Goal: Transaction & Acquisition: Download file/media

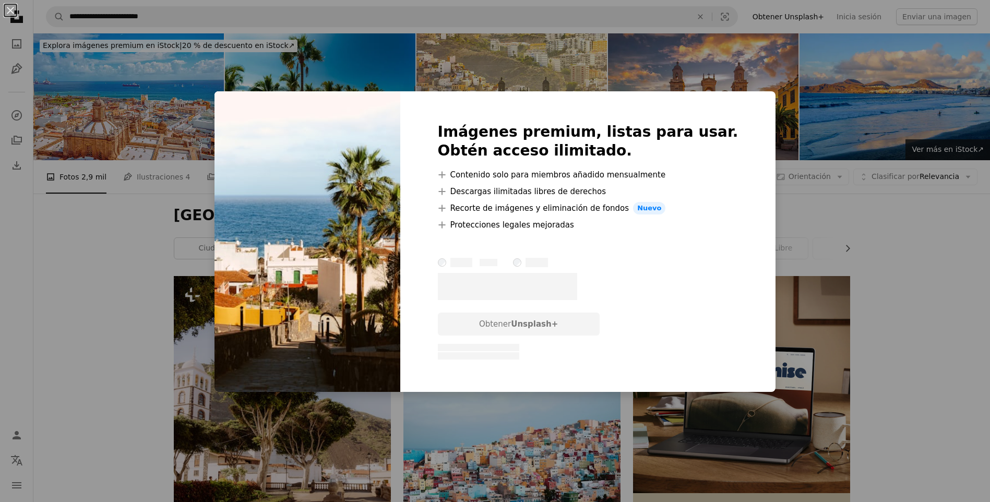
scroll to position [887, 0]
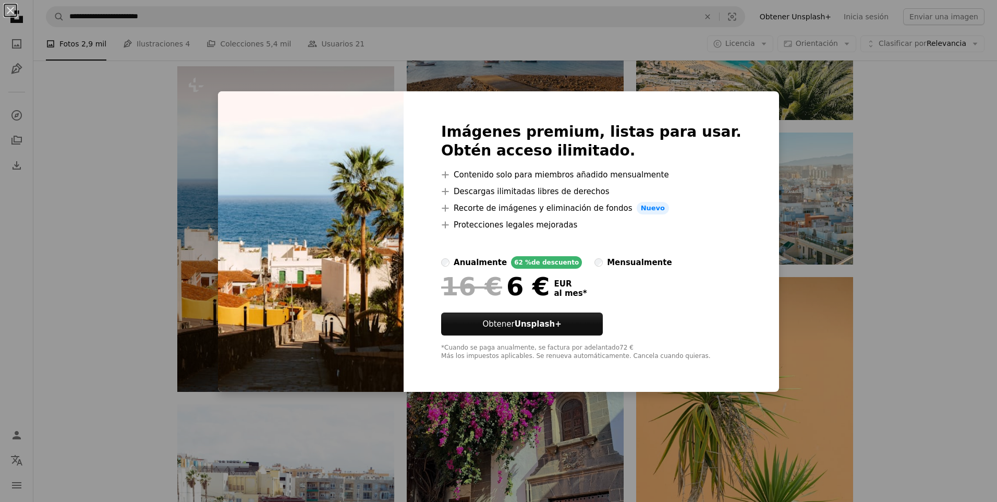
click at [860, 101] on div "An X shape Imágenes premium, listas para usar. Obtén acceso ilimitado. A plus s…" at bounding box center [498, 251] width 997 height 502
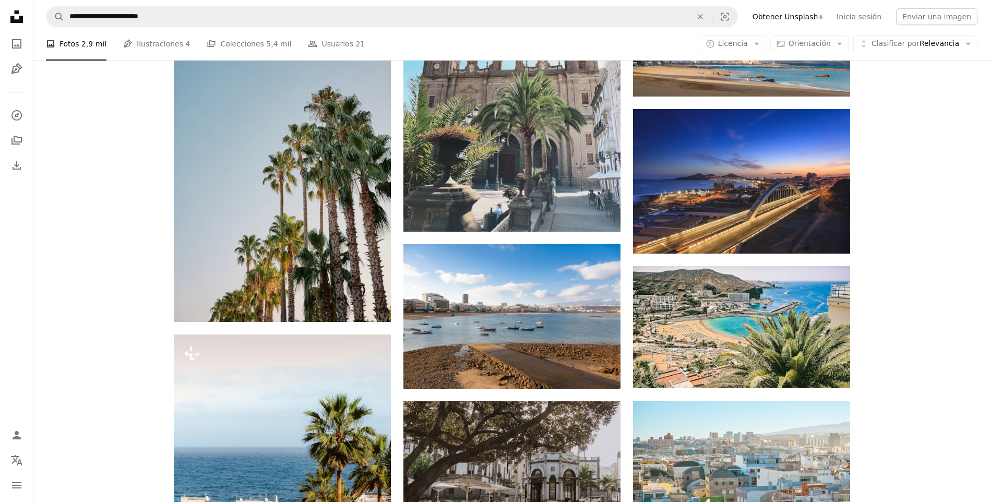
scroll to position [522, 0]
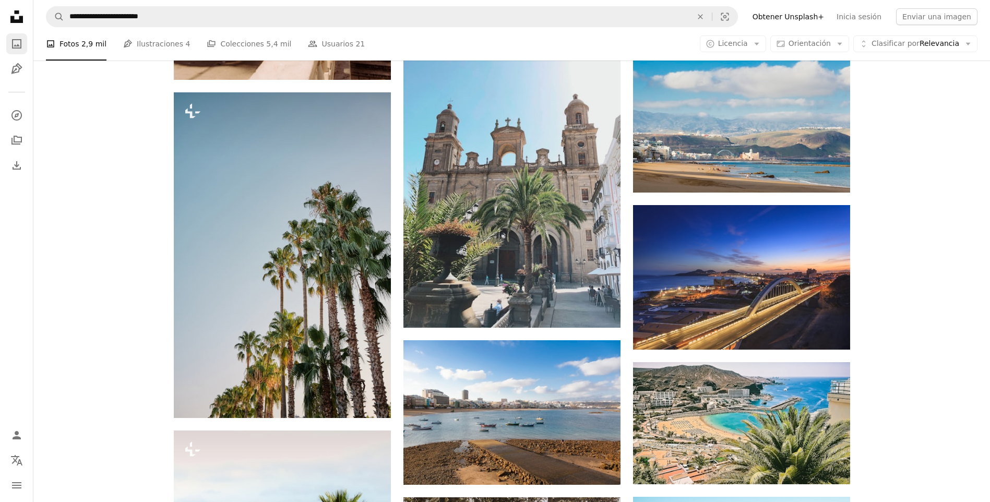
click at [18, 47] on icon "Fotos" at bounding box center [16, 43] width 9 height 9
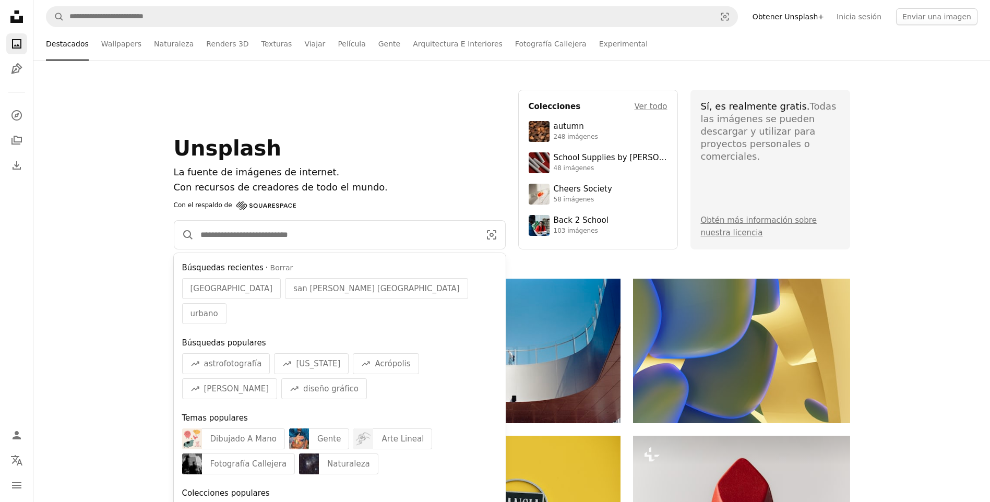
click at [407, 232] on input "Encuentra imágenes en todo el sitio" at bounding box center [336, 235] width 284 height 28
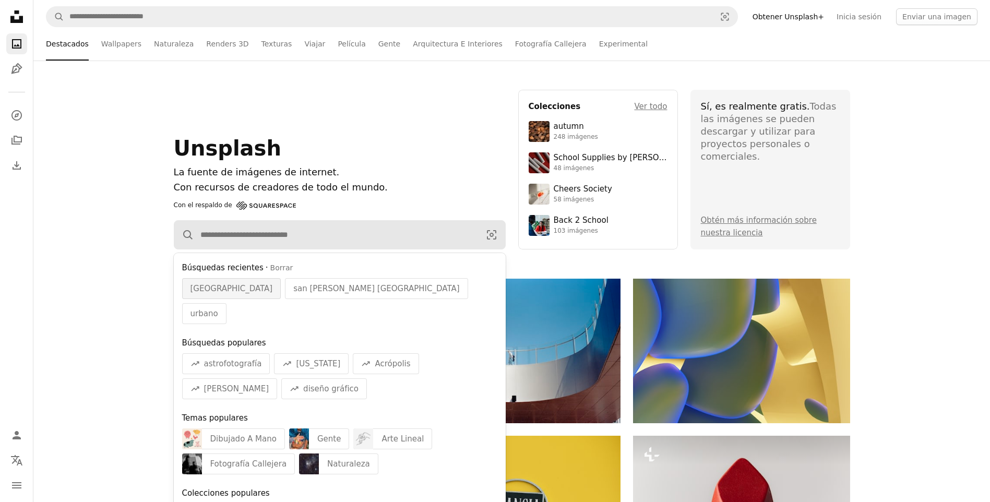
click at [273, 288] on span "[GEOGRAPHIC_DATA]" at bounding box center [231, 288] width 82 height 13
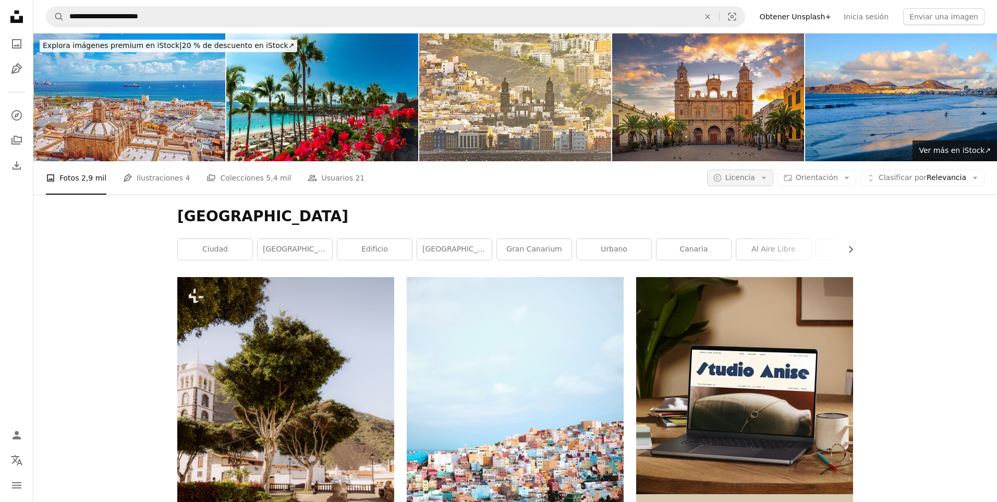
click at [755, 176] on span "Licencia" at bounding box center [741, 177] width 30 height 8
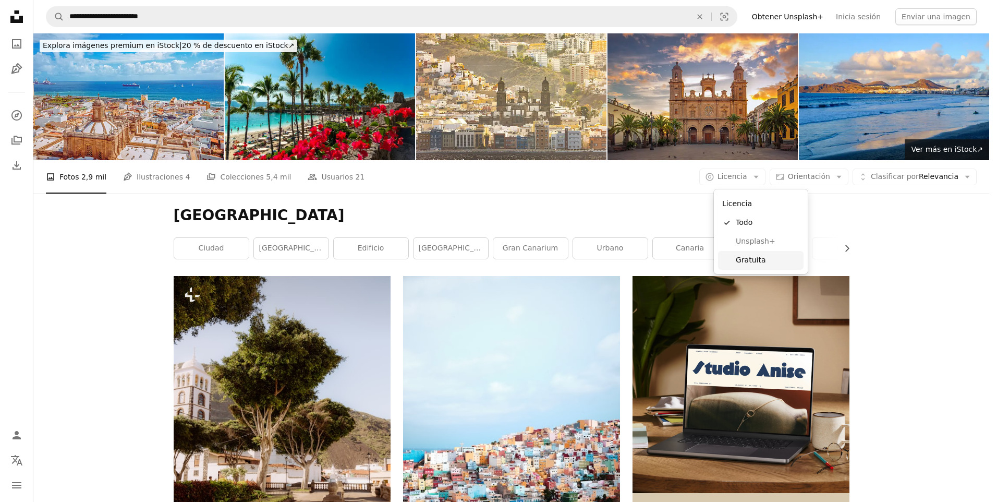
click at [773, 261] on span "Gratuita" at bounding box center [768, 260] width 64 height 10
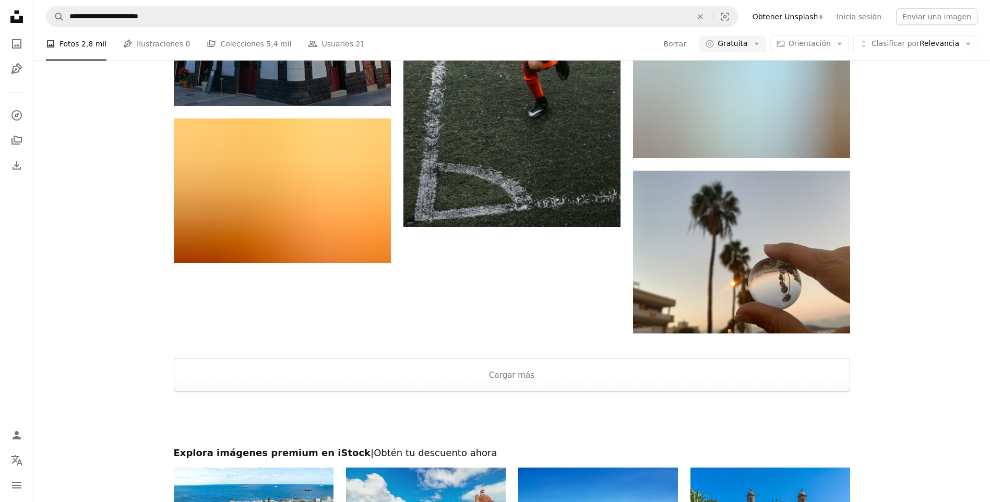
scroll to position [1663, 0]
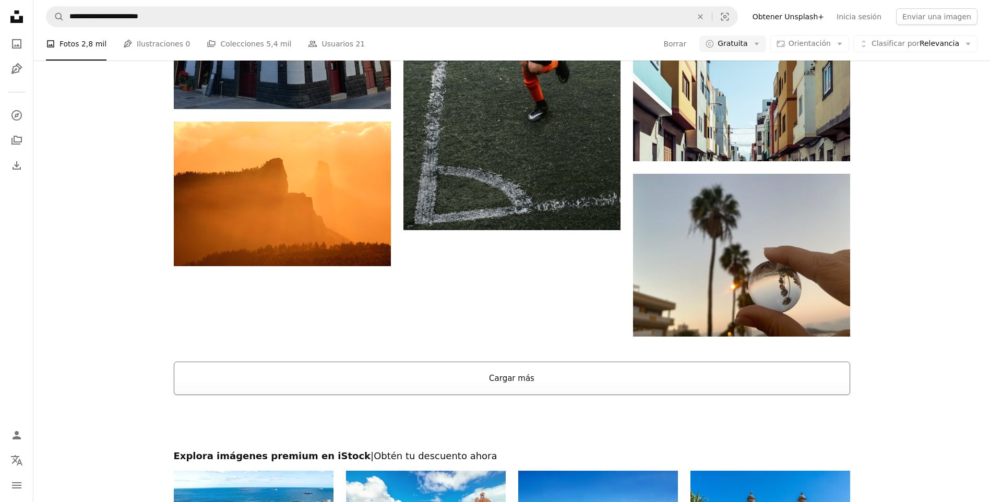
click at [548, 378] on button "Cargar más" at bounding box center [512, 378] width 676 height 33
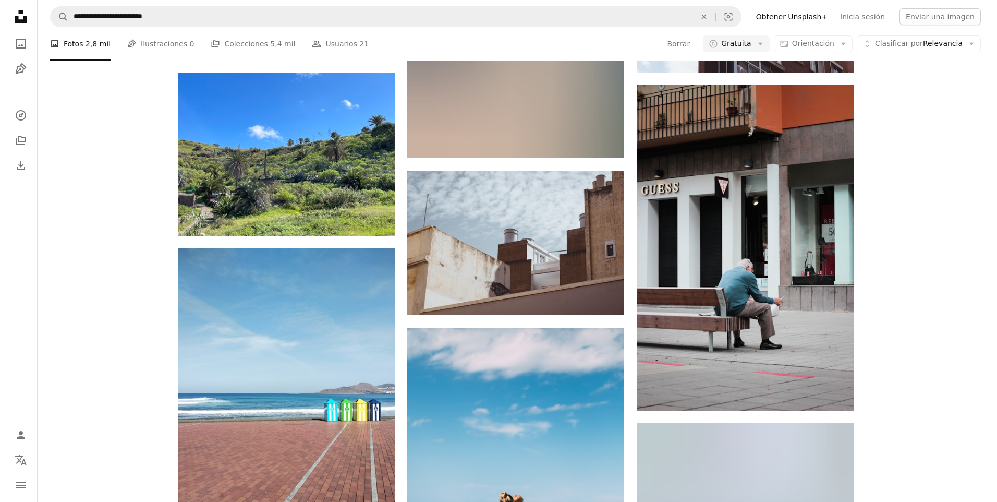
scroll to position [5263, 0]
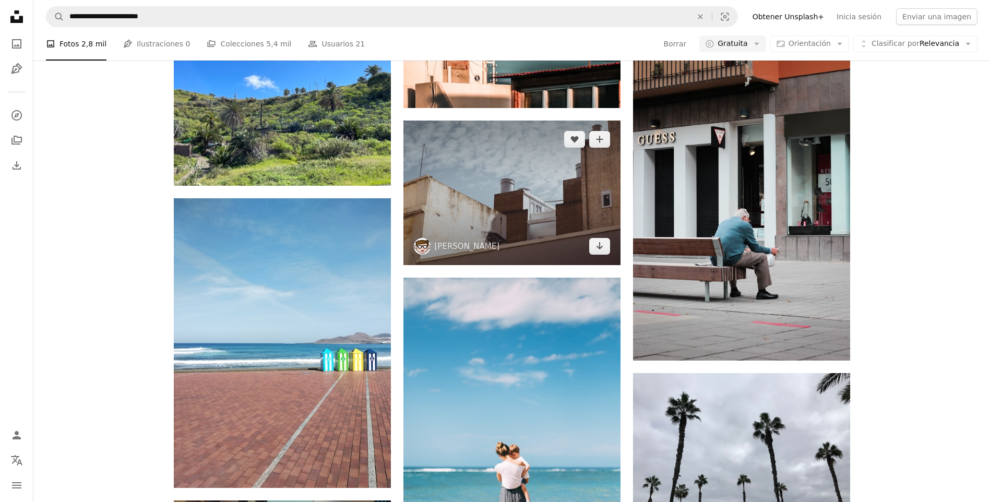
click at [575, 209] on img at bounding box center [511, 193] width 217 height 145
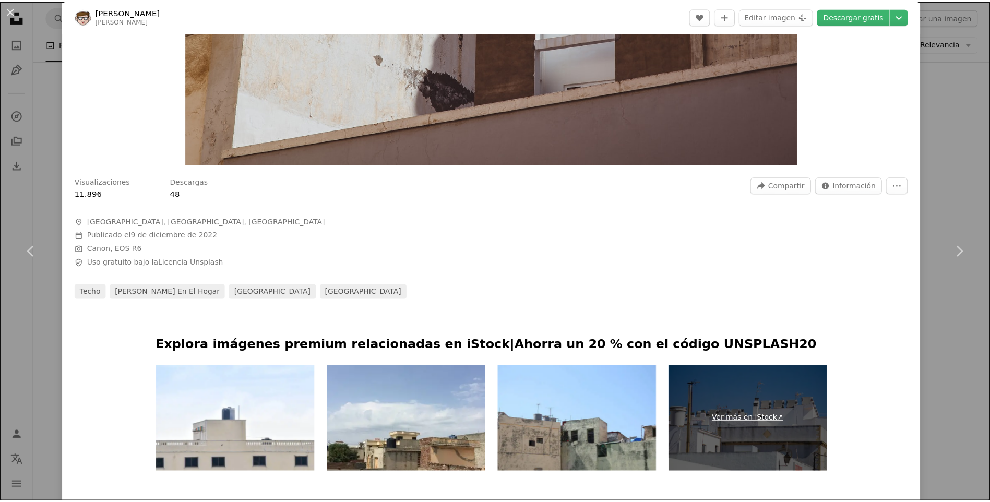
scroll to position [313, 0]
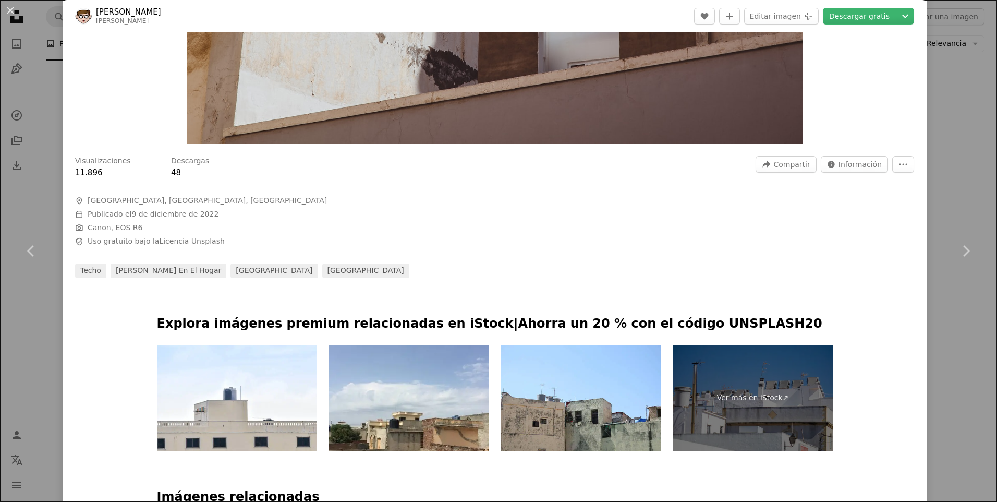
click at [948, 48] on div "An X shape Chevron left Chevron right [PERSON_NAME] A heart A plus sign Editar …" at bounding box center [498, 251] width 997 height 502
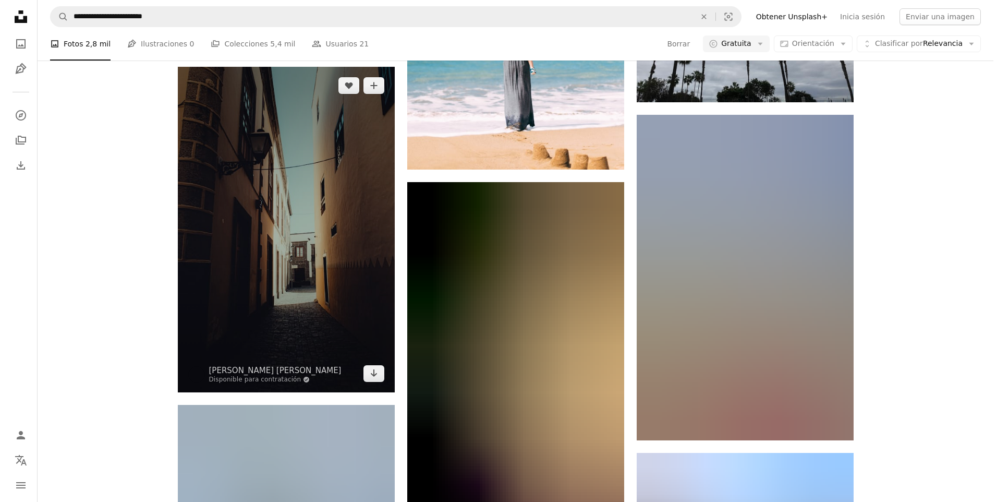
scroll to position [5680, 0]
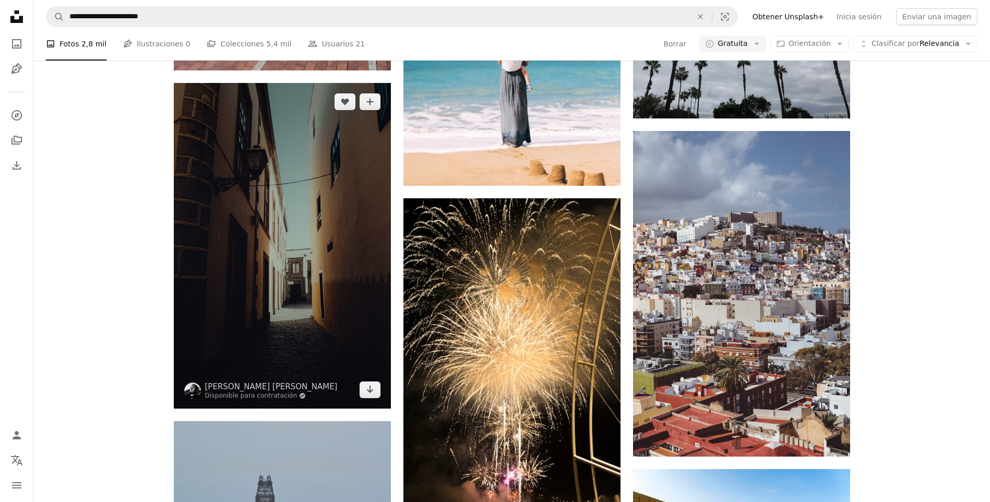
click at [331, 245] on img at bounding box center [282, 246] width 217 height 326
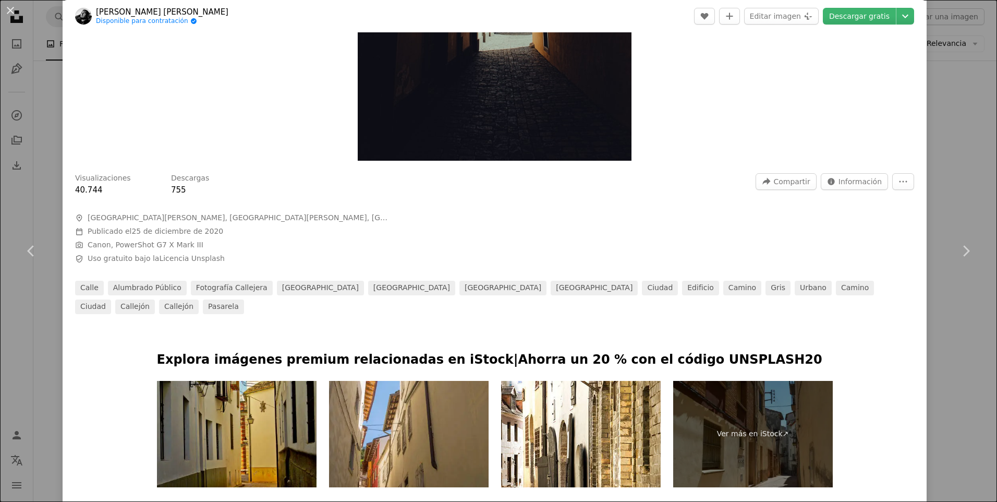
scroll to position [313, 0]
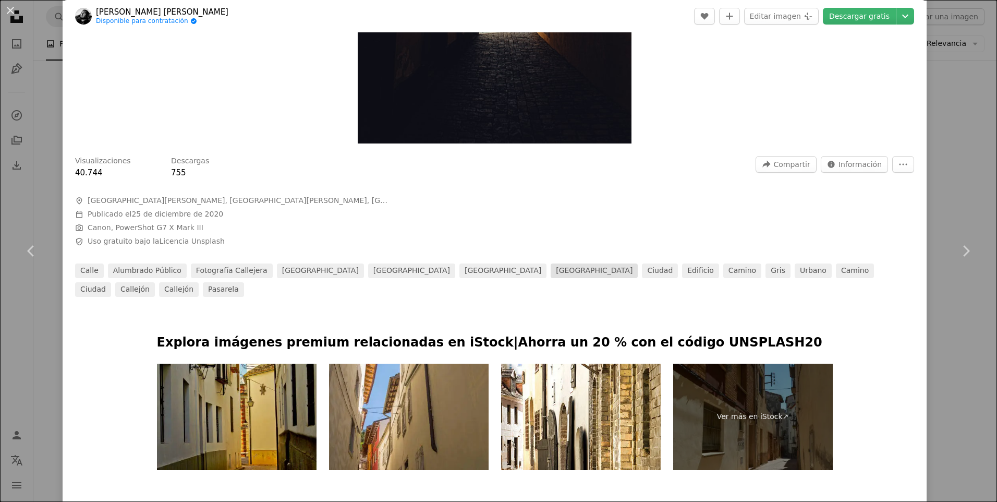
click at [551, 267] on link "[GEOGRAPHIC_DATA]" at bounding box center [594, 270] width 87 height 15
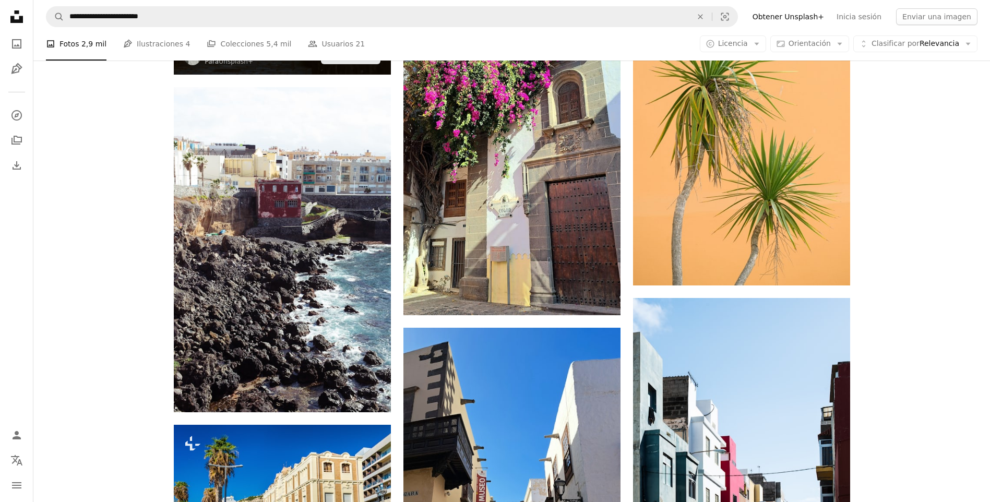
scroll to position [1096, 0]
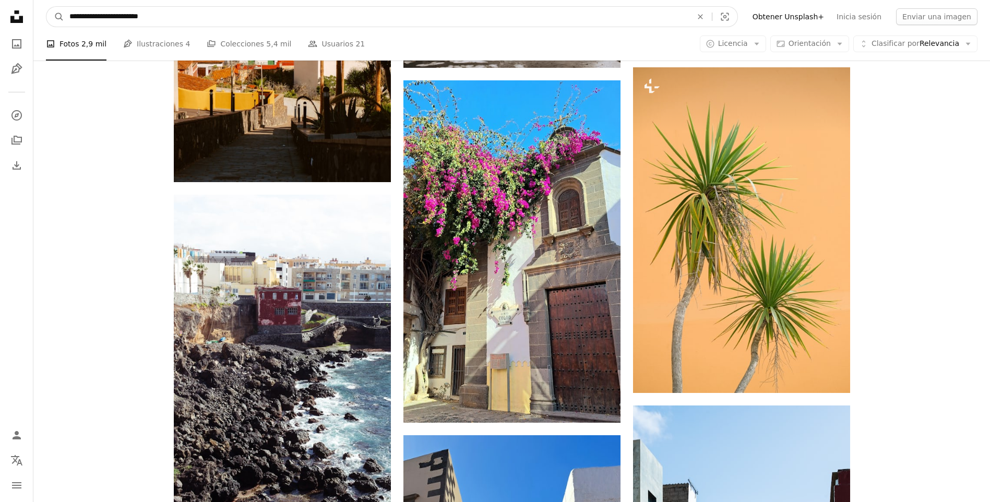
click at [303, 22] on input "**********" at bounding box center [376, 17] width 624 height 20
type input "**********"
click button "A magnifying glass" at bounding box center [55, 17] width 18 height 20
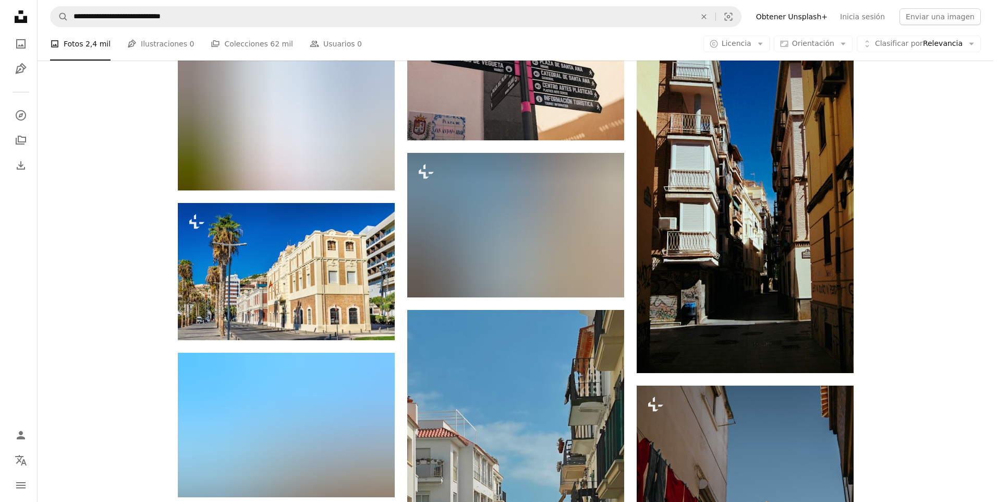
scroll to position [5686, 0]
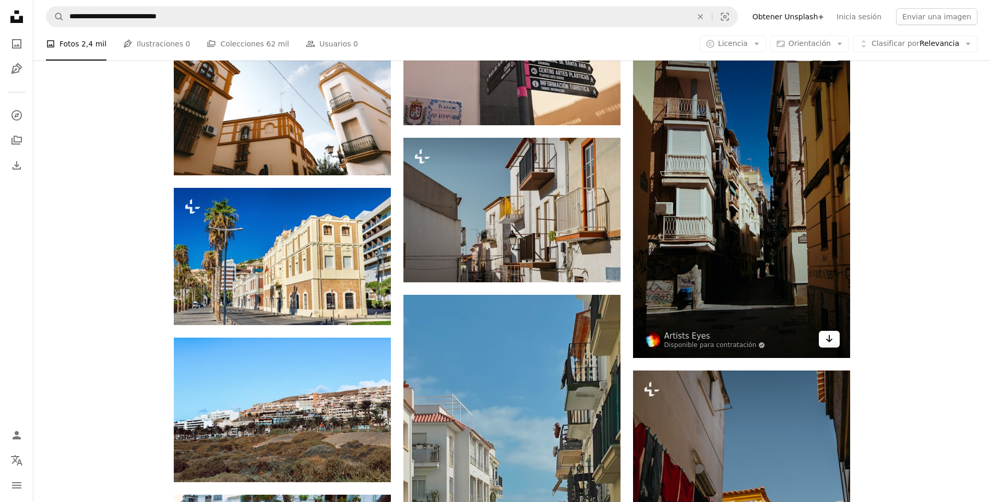
click at [837, 337] on link "Arrow pointing down" at bounding box center [829, 339] width 21 height 17
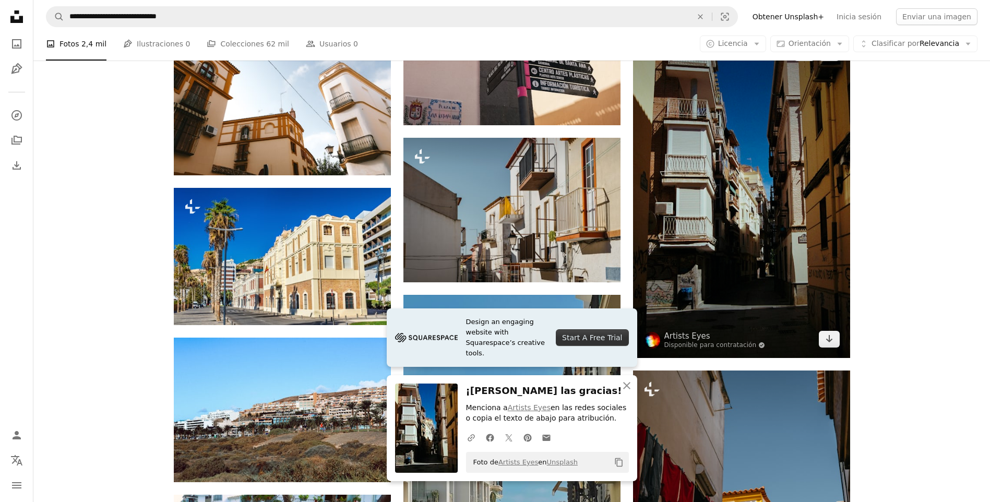
click at [798, 153] on img at bounding box center [741, 196] width 217 height 324
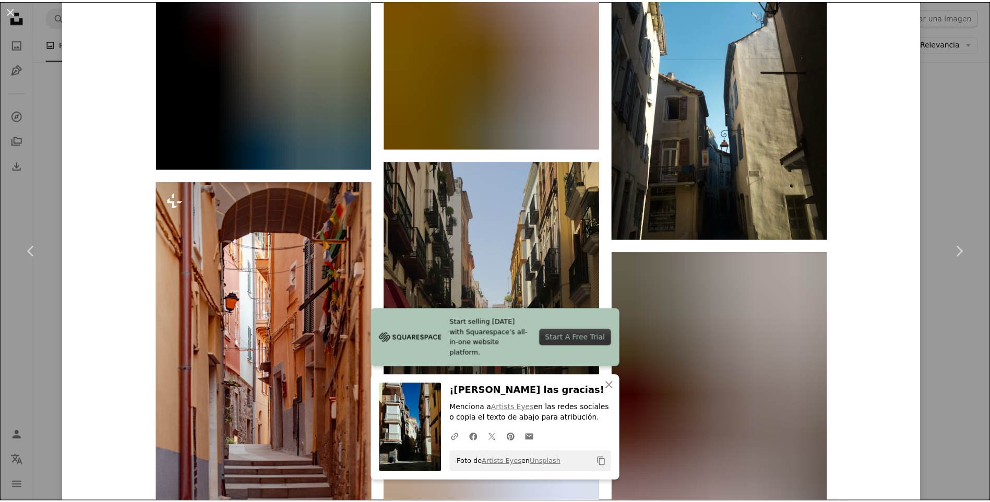
scroll to position [1617, 0]
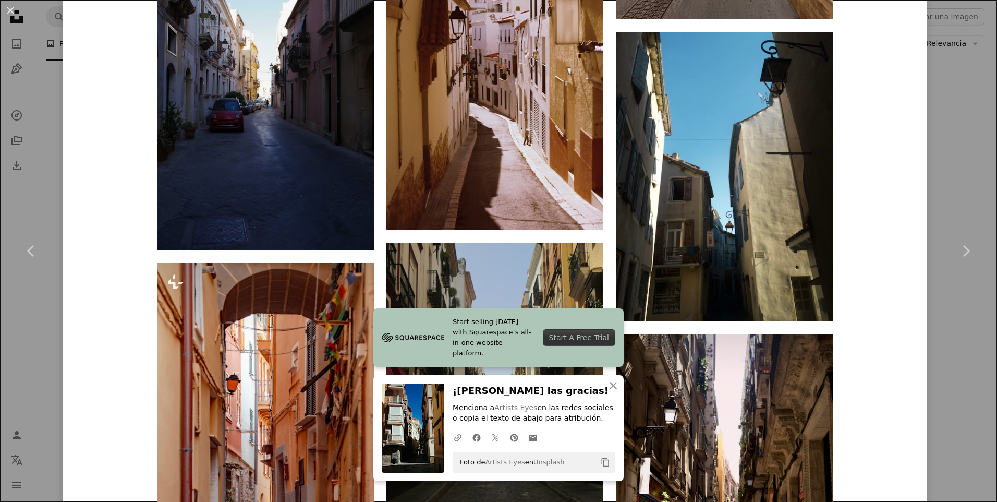
click at [944, 85] on div "An X shape Chevron left Chevron right Artists Eyes Disponible para contratación…" at bounding box center [498, 251] width 997 height 502
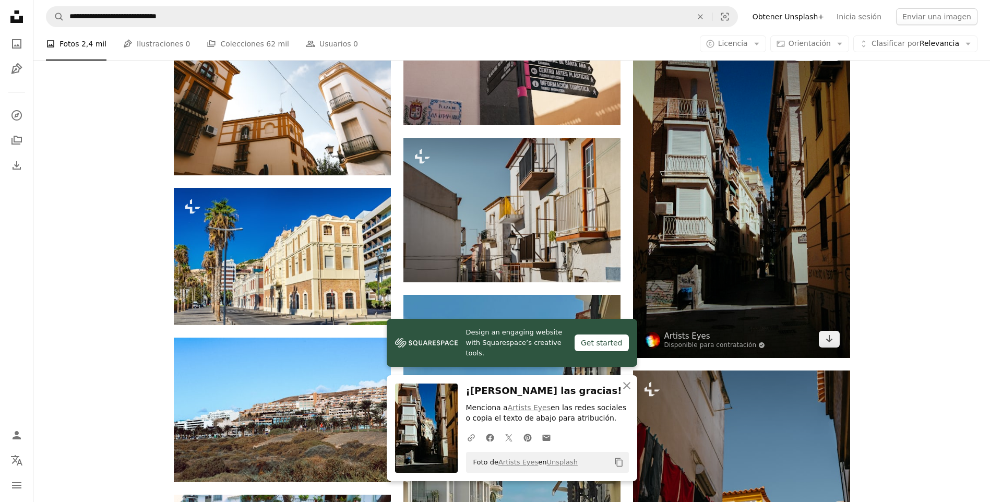
click at [793, 217] on img at bounding box center [741, 196] width 217 height 324
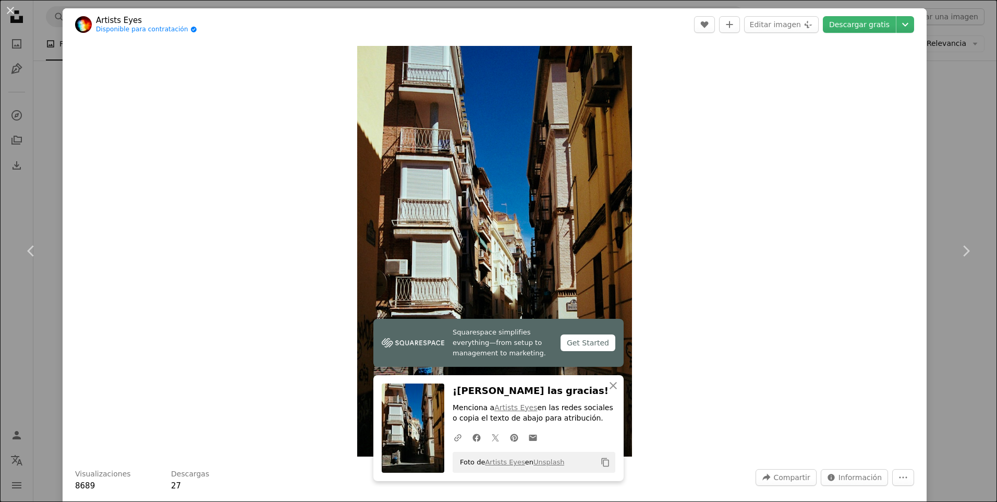
click at [956, 78] on div "An X shape Chevron left Chevron right Artists Eyes Disponible para contratación…" at bounding box center [498, 251] width 997 height 502
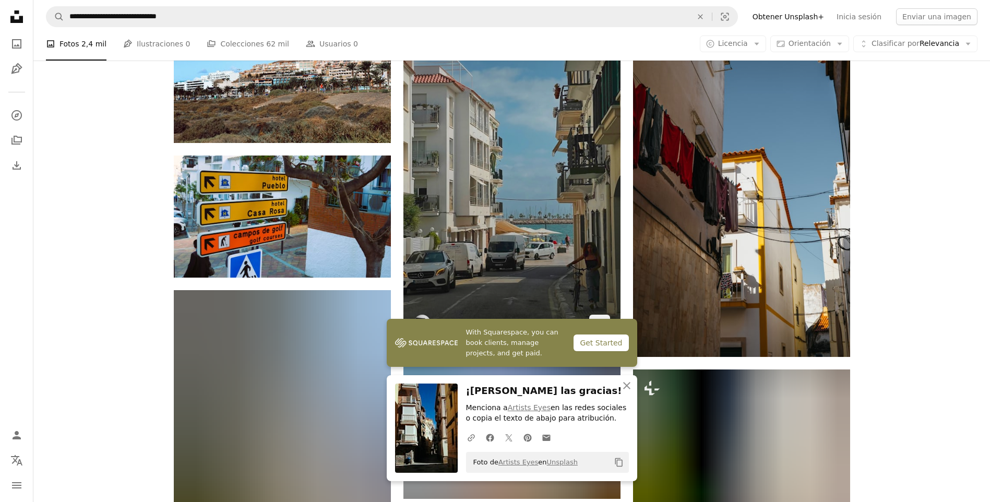
scroll to position [6052, 0]
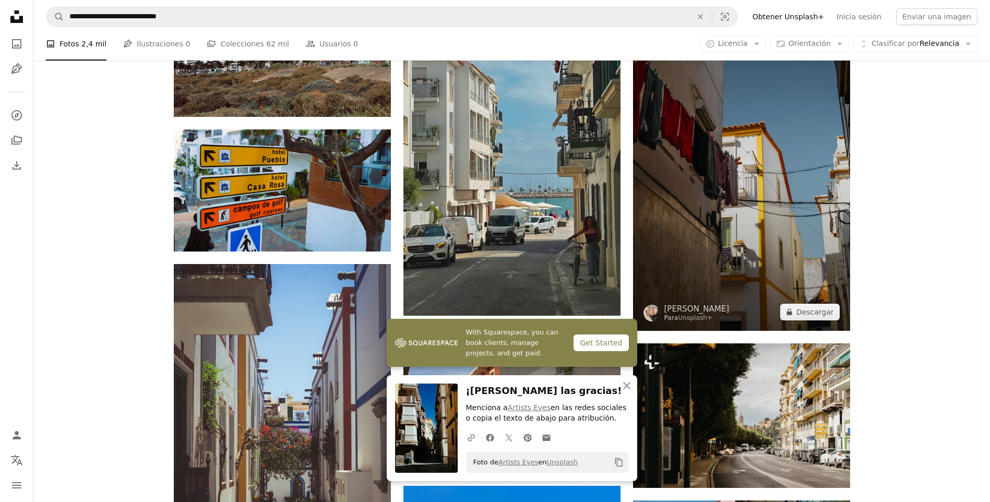
click at [807, 209] on img at bounding box center [741, 168] width 217 height 326
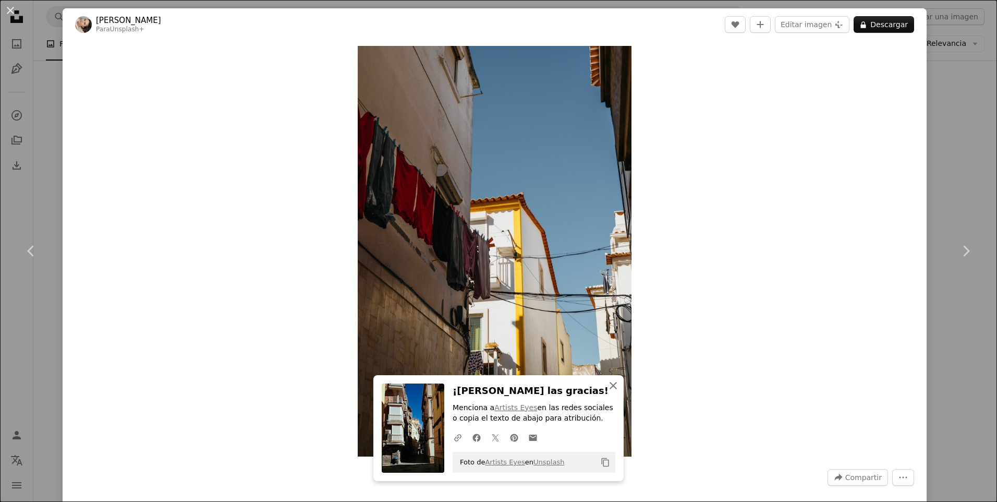
click at [612, 389] on icon "An X shape" at bounding box center [613, 385] width 13 height 13
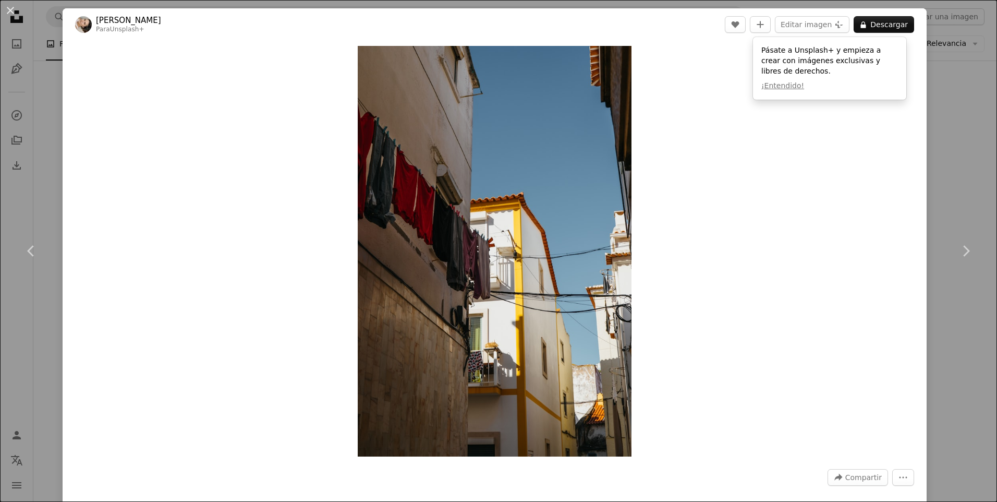
click at [940, 46] on div "An X shape Chevron left Chevron right [PERSON_NAME] Para Unsplash+ A heart A pl…" at bounding box center [498, 251] width 997 height 502
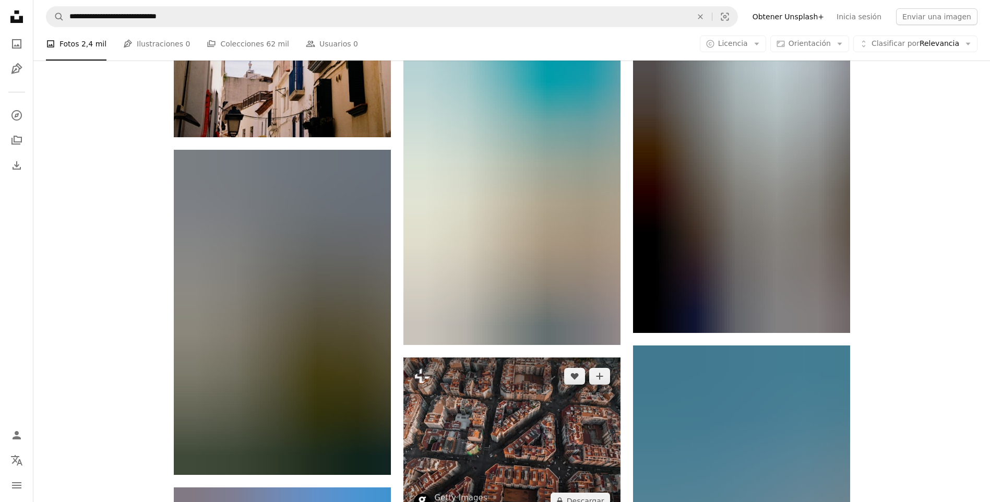
scroll to position [7669, 0]
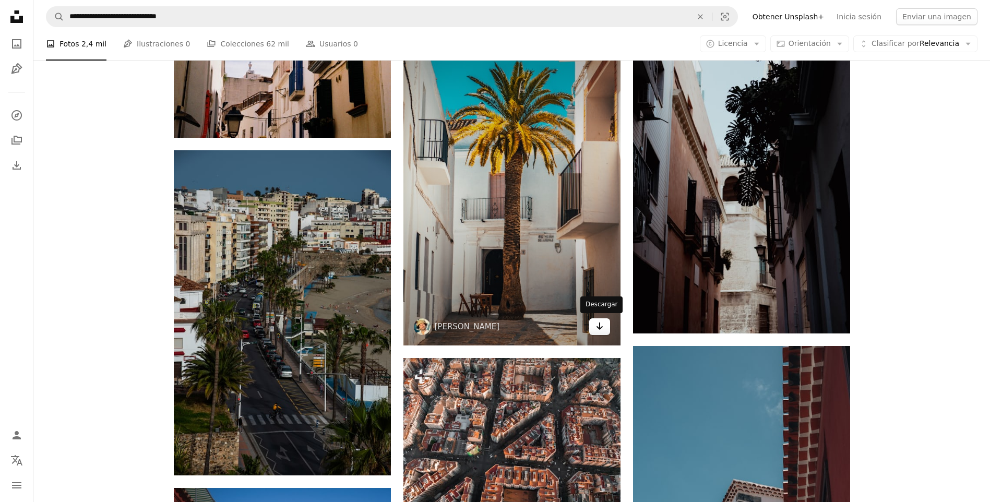
click at [599, 320] on icon "Arrow pointing down" at bounding box center [599, 326] width 8 height 13
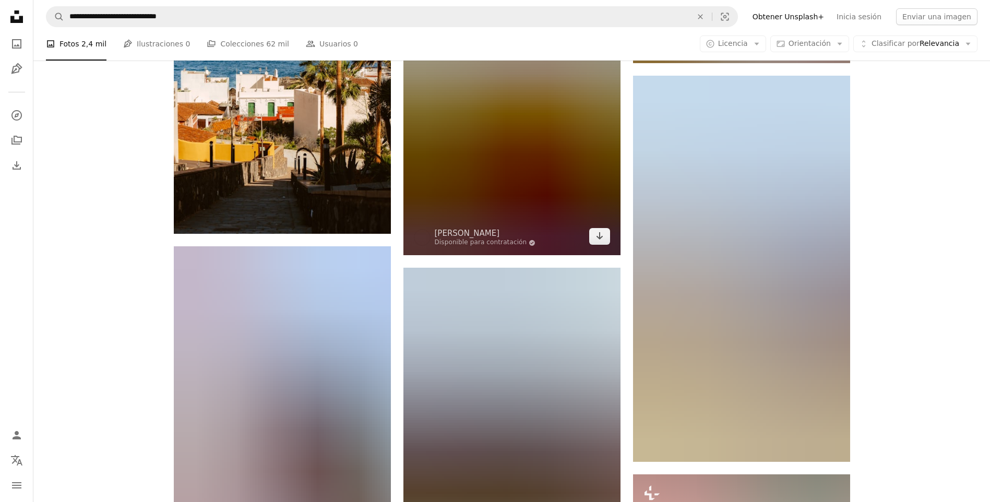
scroll to position [9912, 0]
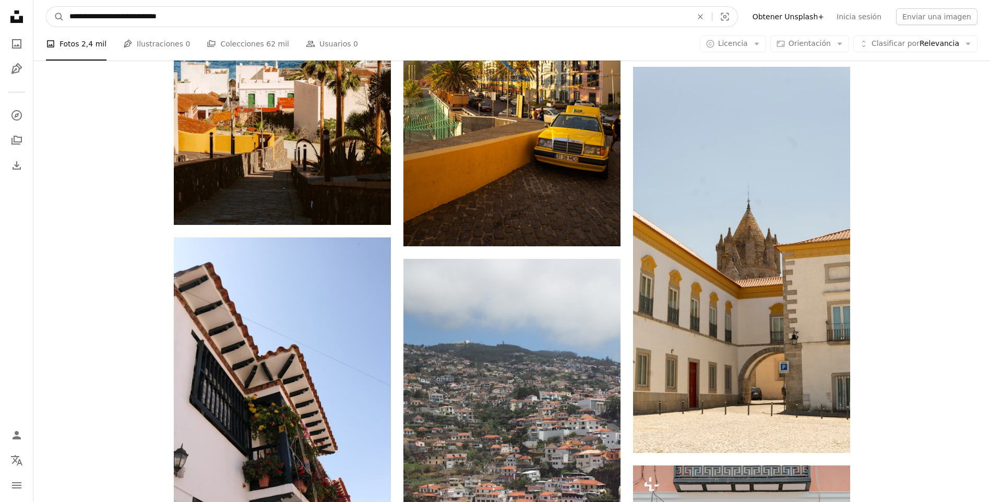
drag, startPoint x: 186, startPoint y: 13, endPoint x: 156, endPoint y: 14, distance: 29.8
click at [156, 14] on input "**********" at bounding box center [376, 17] width 624 height 20
type input "**********"
click button "A magnifying glass" at bounding box center [55, 17] width 18 height 20
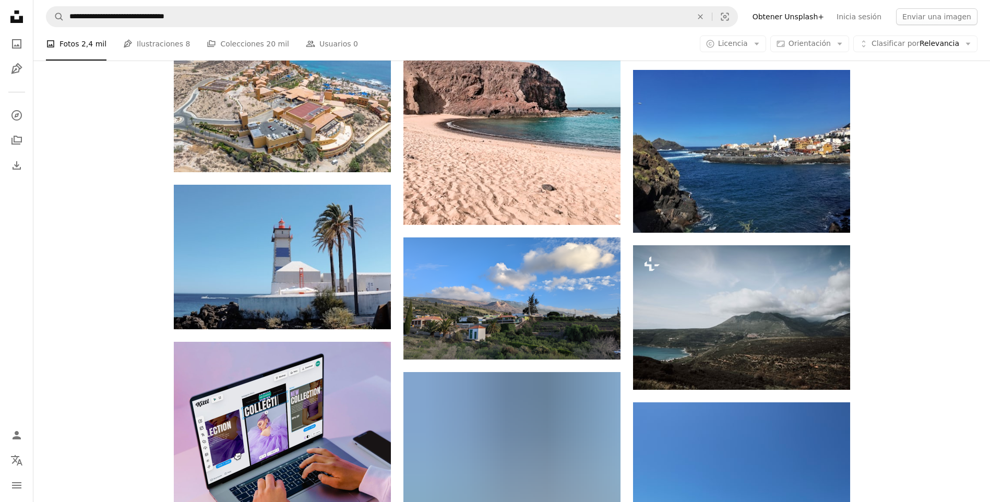
scroll to position [1617, 0]
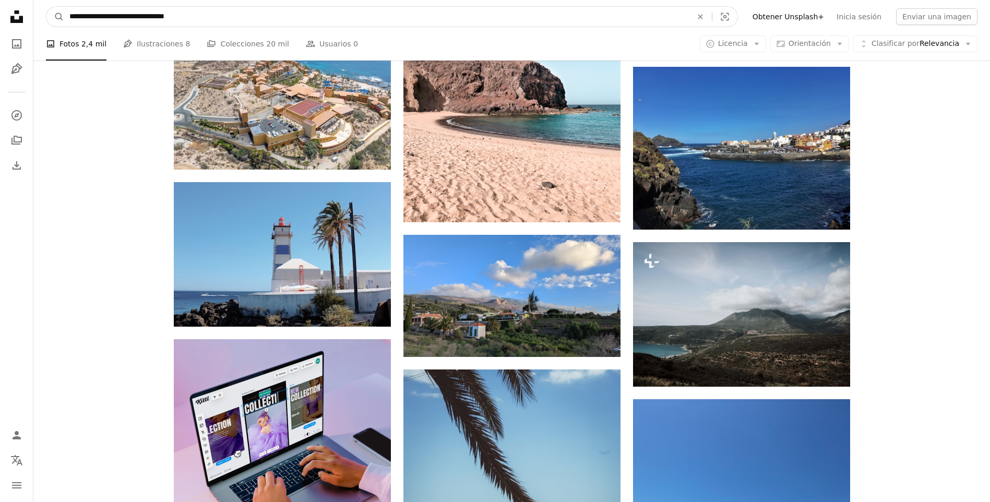
drag, startPoint x: 210, startPoint y: 21, endPoint x: 158, endPoint y: 19, distance: 52.2
click at [158, 19] on input "**********" at bounding box center [376, 17] width 624 height 20
click at [68, 16] on input "**********" at bounding box center [376, 17] width 624 height 20
type input "**********"
click button "A magnifying glass" at bounding box center [55, 17] width 18 height 20
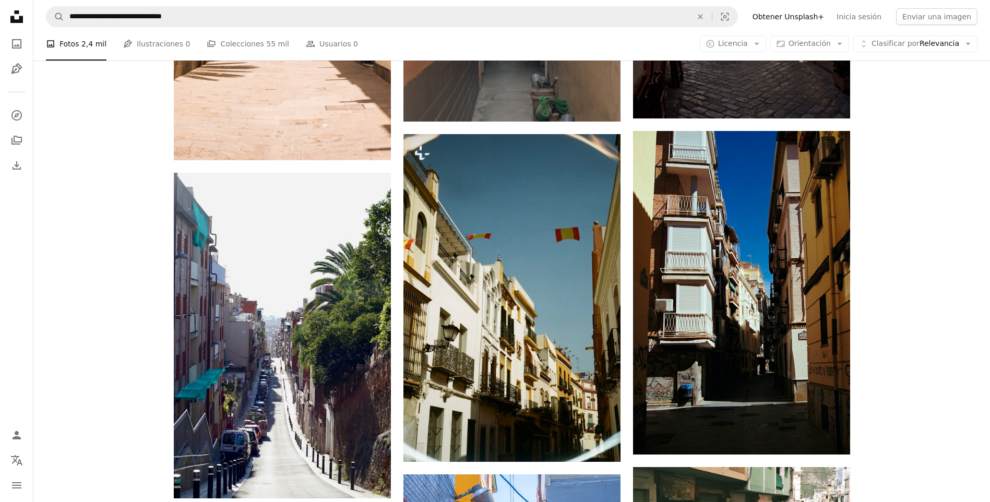
scroll to position [991, 0]
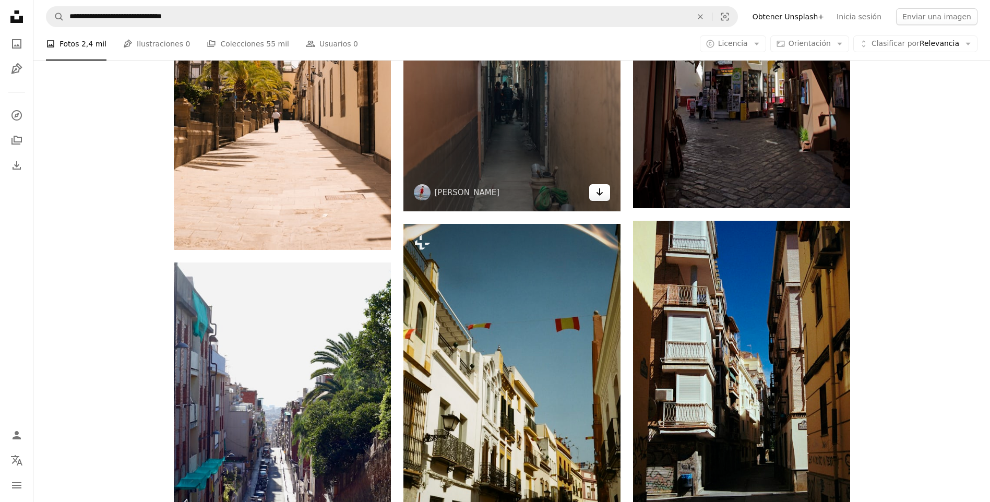
click at [596, 195] on icon "Arrow pointing down" at bounding box center [599, 192] width 8 height 13
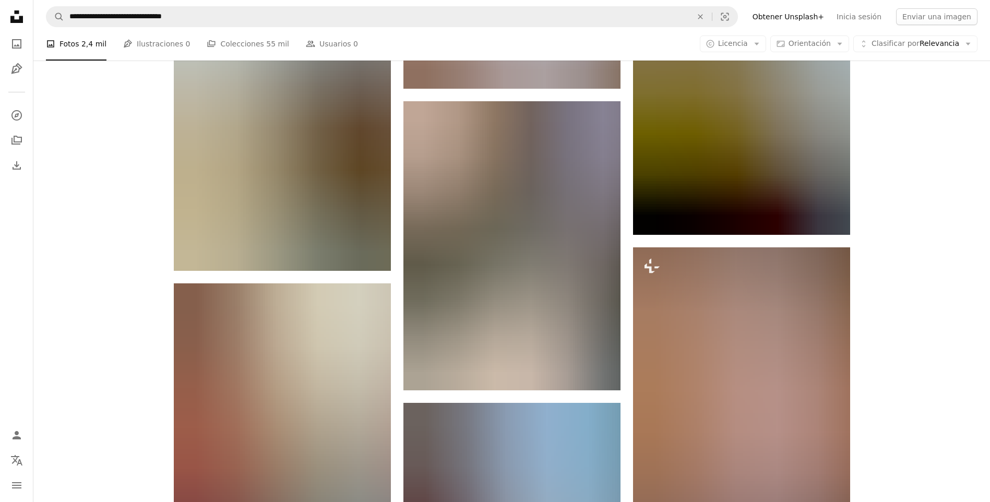
scroll to position [3182, 0]
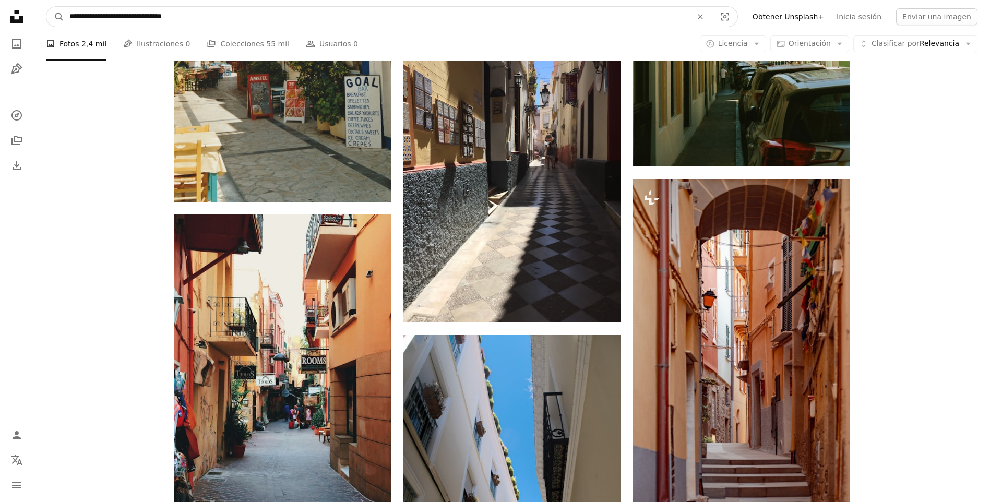
drag, startPoint x: 245, startPoint y: 20, endPoint x: 30, endPoint y: 17, distance: 215.5
